Goal: Navigation & Orientation: Find specific page/section

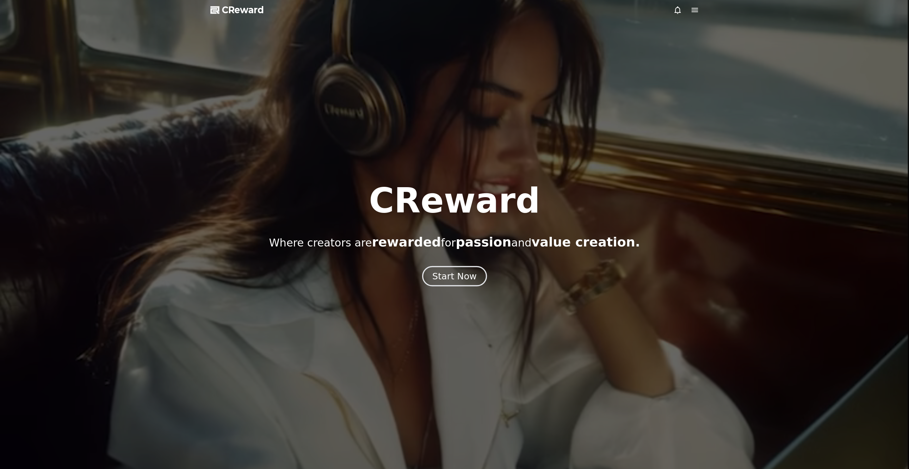
click at [457, 279] on div "Start Now" at bounding box center [454, 276] width 44 height 12
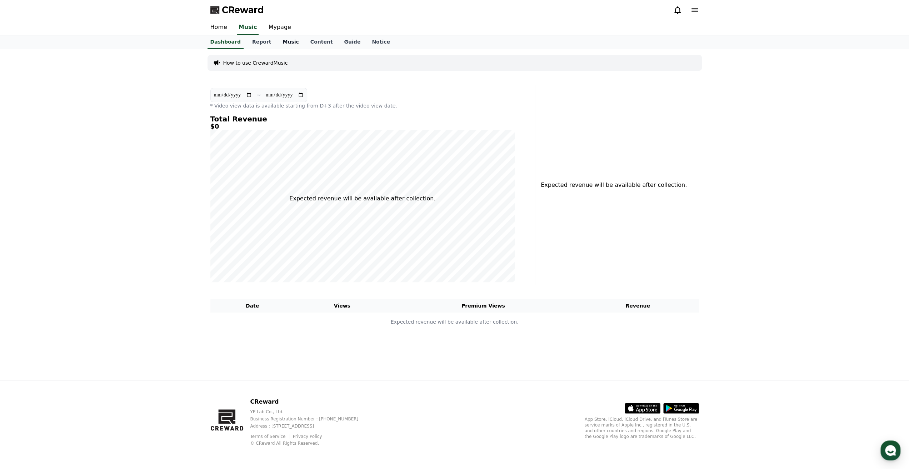
click at [282, 43] on link "Music" at bounding box center [290, 42] width 27 height 14
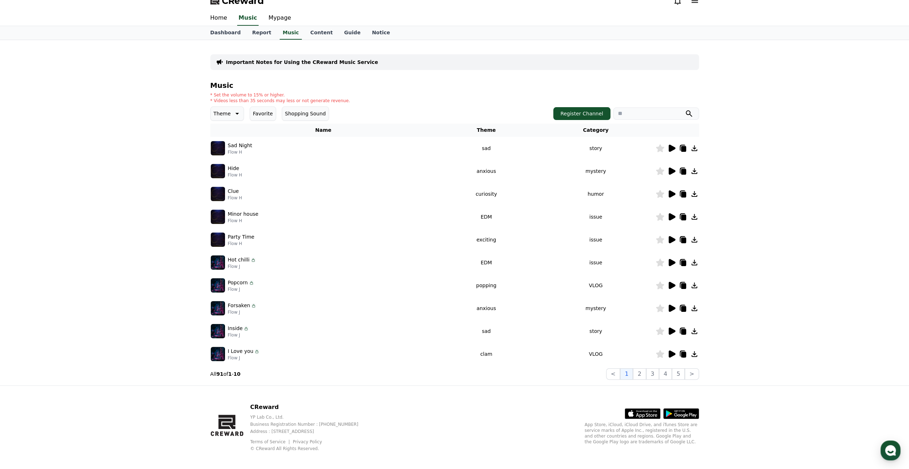
scroll to position [14, 0]
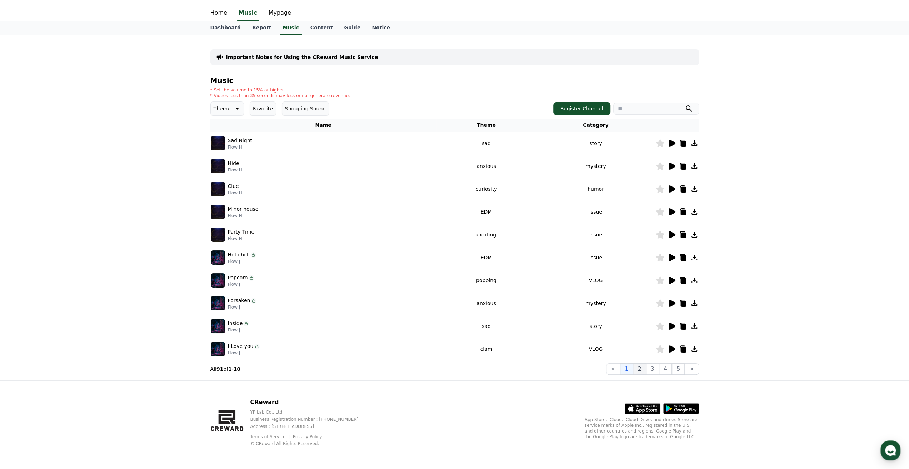
click at [646, 366] on button "2" at bounding box center [639, 368] width 13 height 11
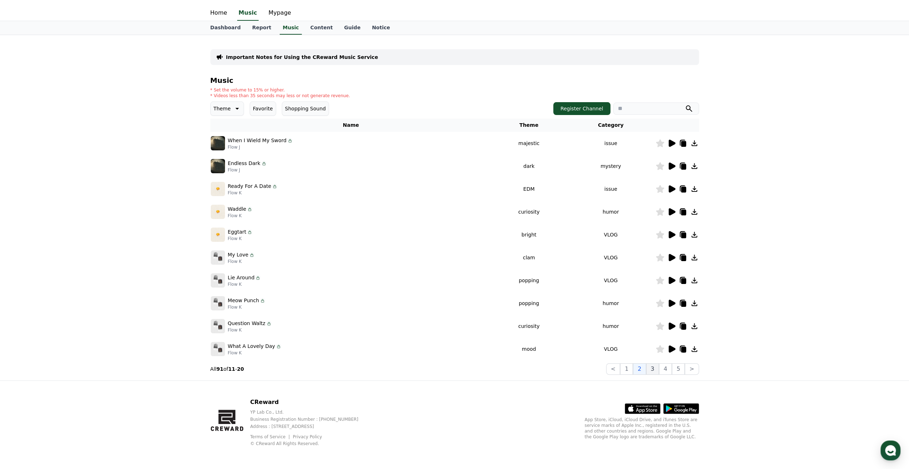
click at [653, 366] on button "3" at bounding box center [652, 368] width 13 height 11
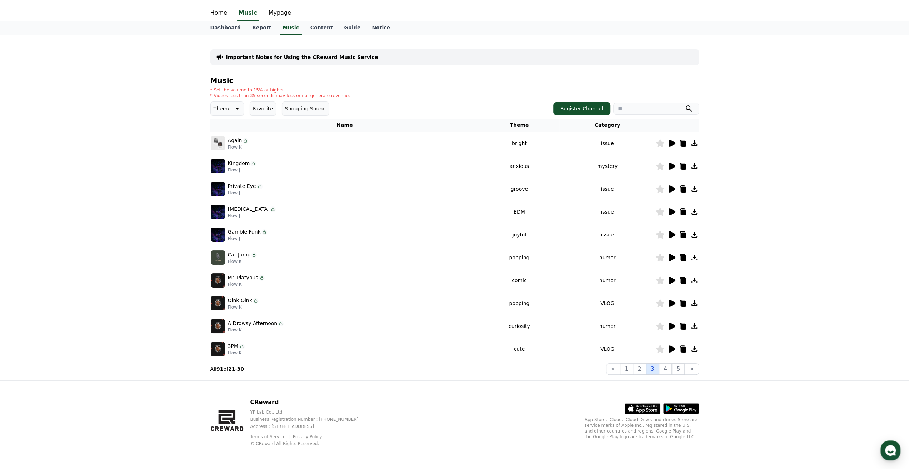
click at [657, 366] on button "3" at bounding box center [652, 368] width 13 height 11
click at [663, 366] on button "4" at bounding box center [665, 368] width 13 height 11
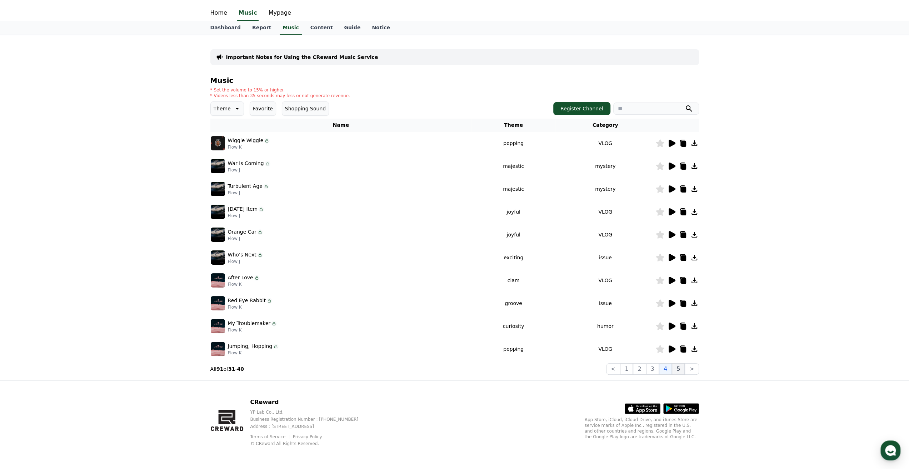
click at [684, 370] on button "5" at bounding box center [678, 368] width 13 height 11
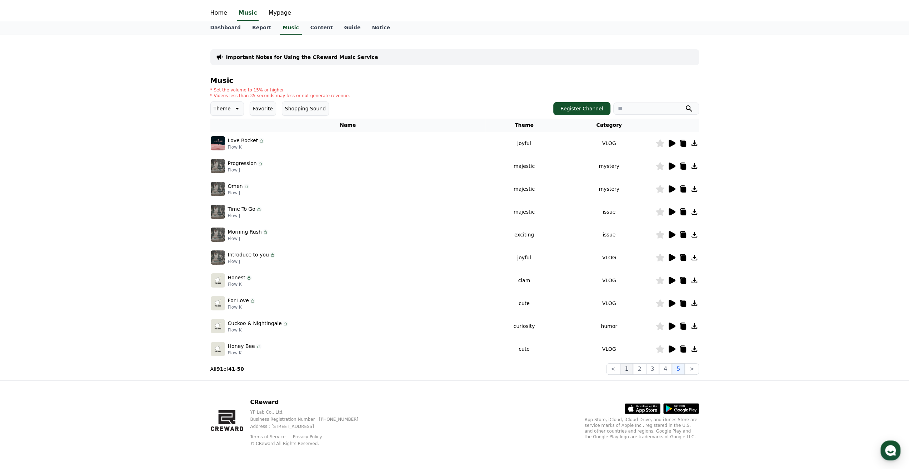
click at [629, 370] on button "1" at bounding box center [626, 368] width 13 height 11
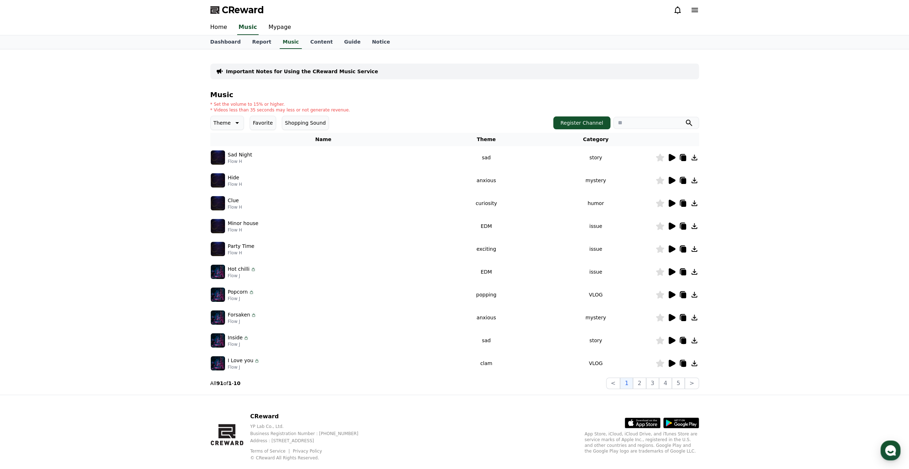
click at [682, 156] on icon at bounding box center [683, 158] width 5 height 6
click at [579, 121] on button "Register Channel" at bounding box center [581, 122] width 57 height 13
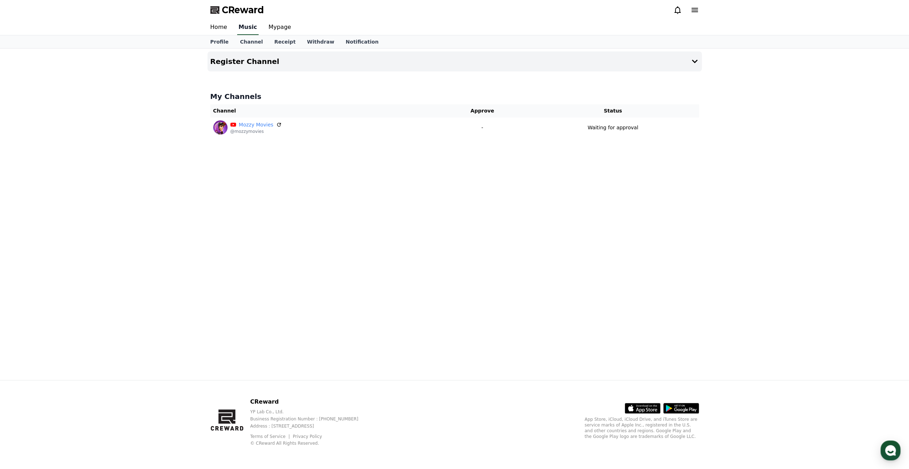
click at [237, 29] on link "Music" at bounding box center [247, 27] width 21 height 15
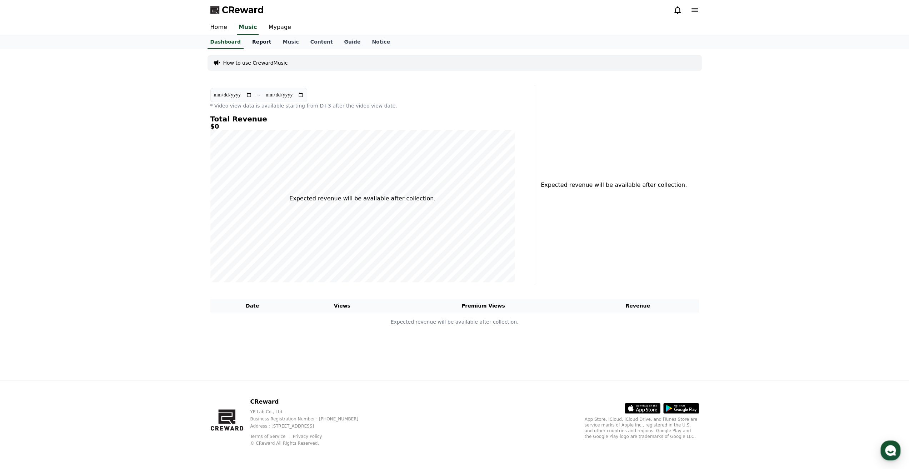
click at [255, 45] on link "Report" at bounding box center [261, 42] width 31 height 14
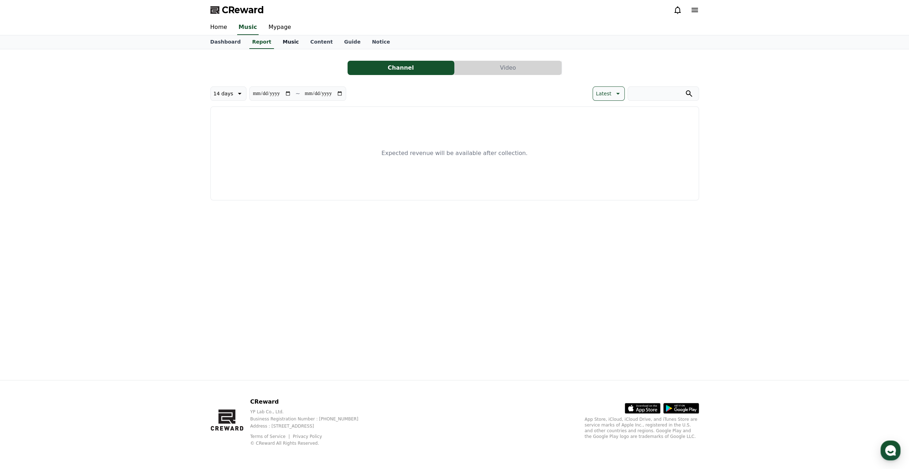
click at [285, 48] on link "Music" at bounding box center [290, 42] width 27 height 14
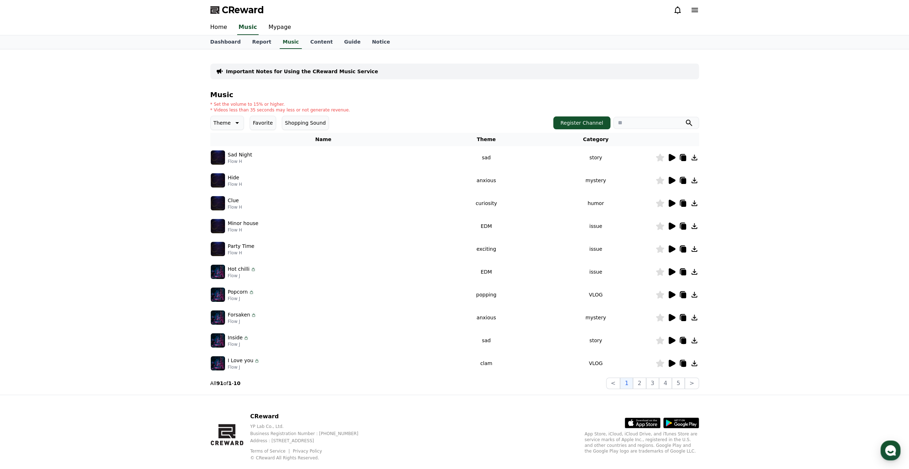
click at [670, 153] on icon at bounding box center [671, 157] width 9 height 9
